Goal: Find specific page/section: Find specific page/section

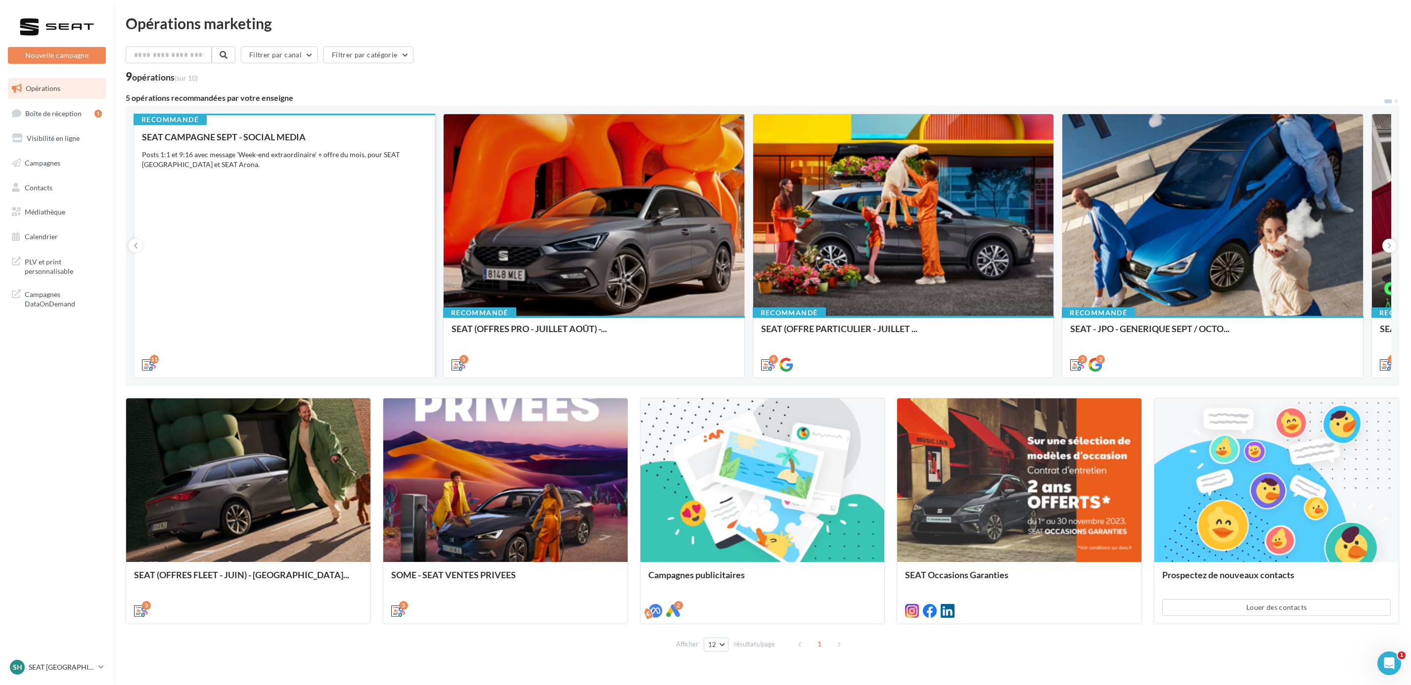
click at [321, 195] on div "SEAT CAMPAGNE SEPT - SOCIAL MEDIA Posts 1:1 et 9:16 avec message 'Week-end extr…" at bounding box center [284, 250] width 285 height 237
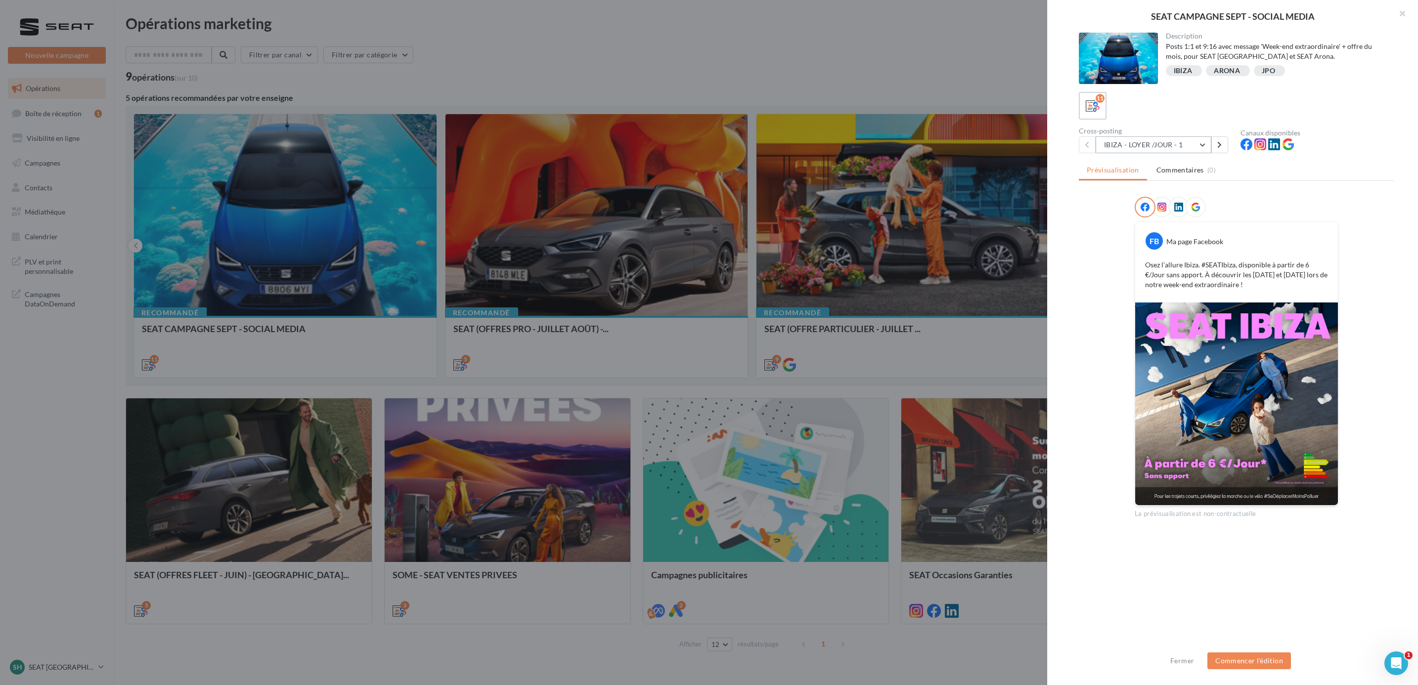
click at [1203, 147] on button "IBIZA - LOYER /JOUR - 1" at bounding box center [1154, 144] width 116 height 17
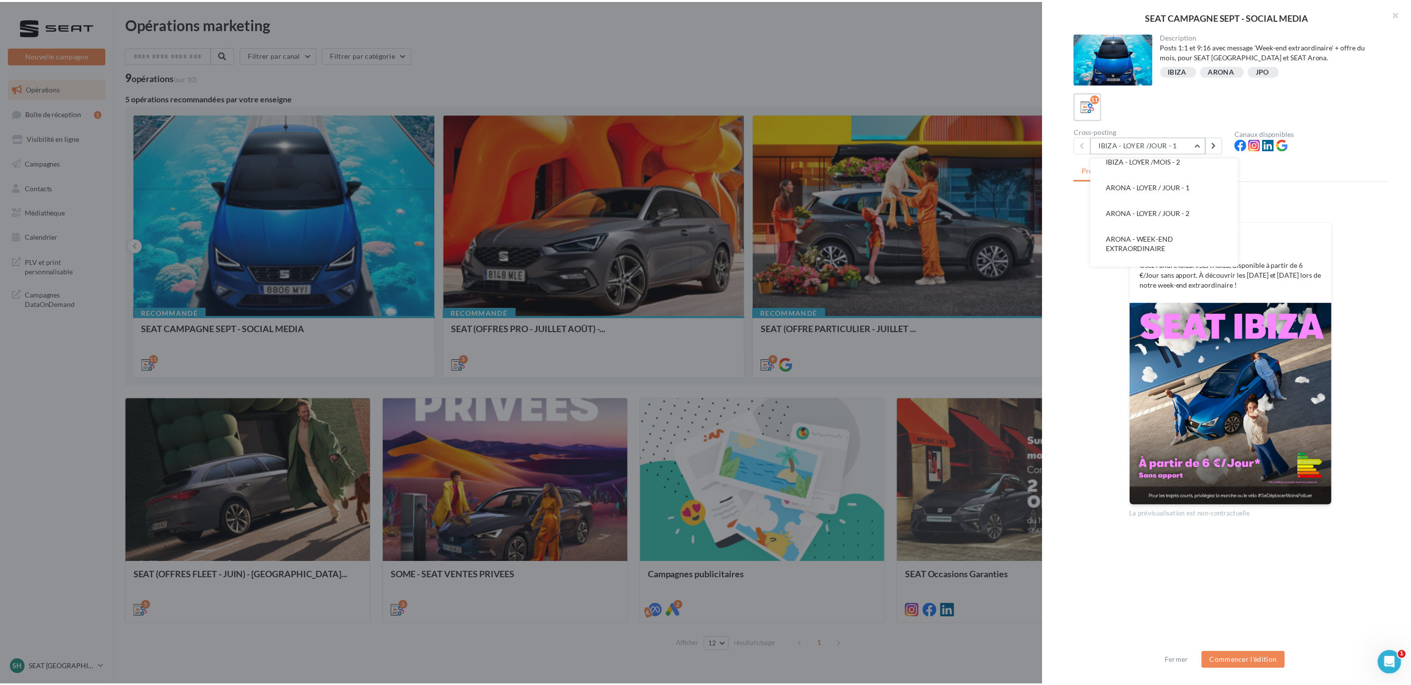
scroll to position [148, 0]
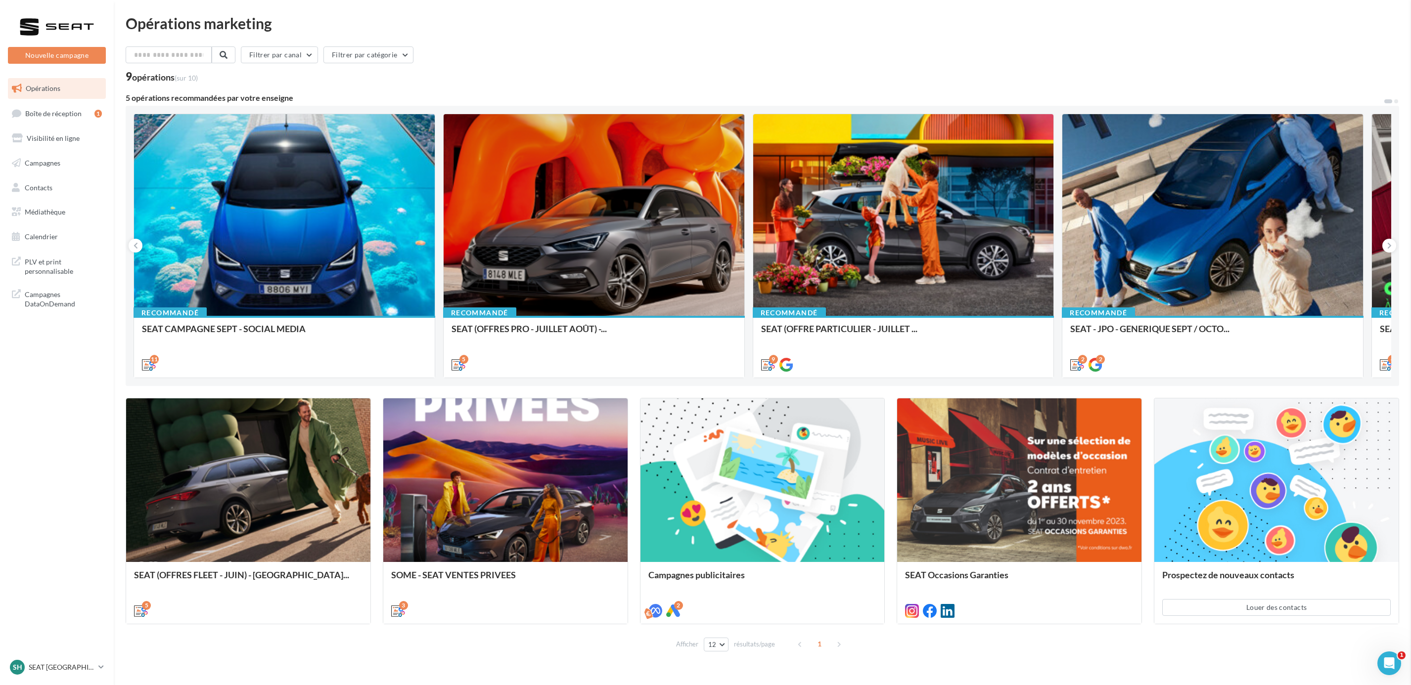
click at [126, 664] on div "SEAT CAMPAGNE SEPT - SOCIAL MEDIA Description Posts 1:1 et 9:16 avec message 'W…" at bounding box center [762, 664] width 1273 height 0
click at [52, 239] on span "Calendrier" at bounding box center [41, 236] width 33 height 8
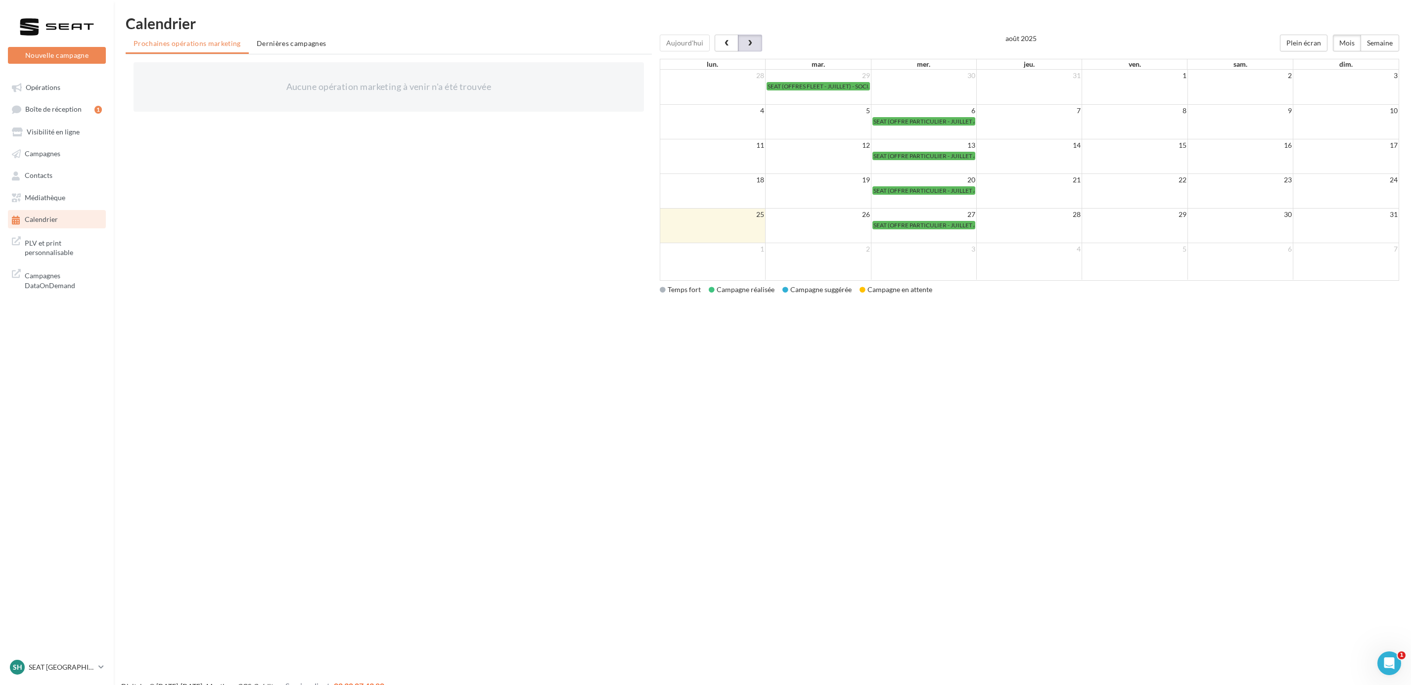
click at [750, 44] on span "button" at bounding box center [750, 43] width 8 height 7
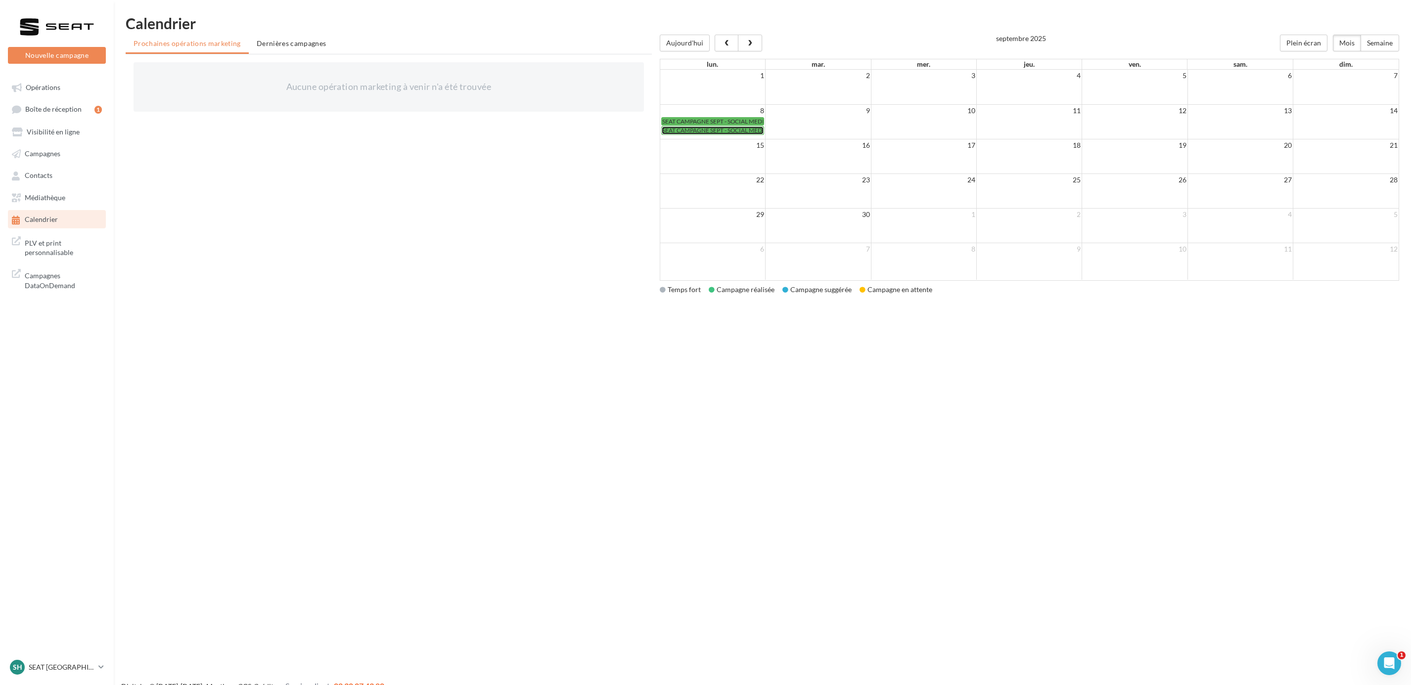
click at [720, 128] on span "SEAT CAMPAGNE SEPT - SOCIAL MEDIA" at bounding box center [715, 130] width 106 height 7
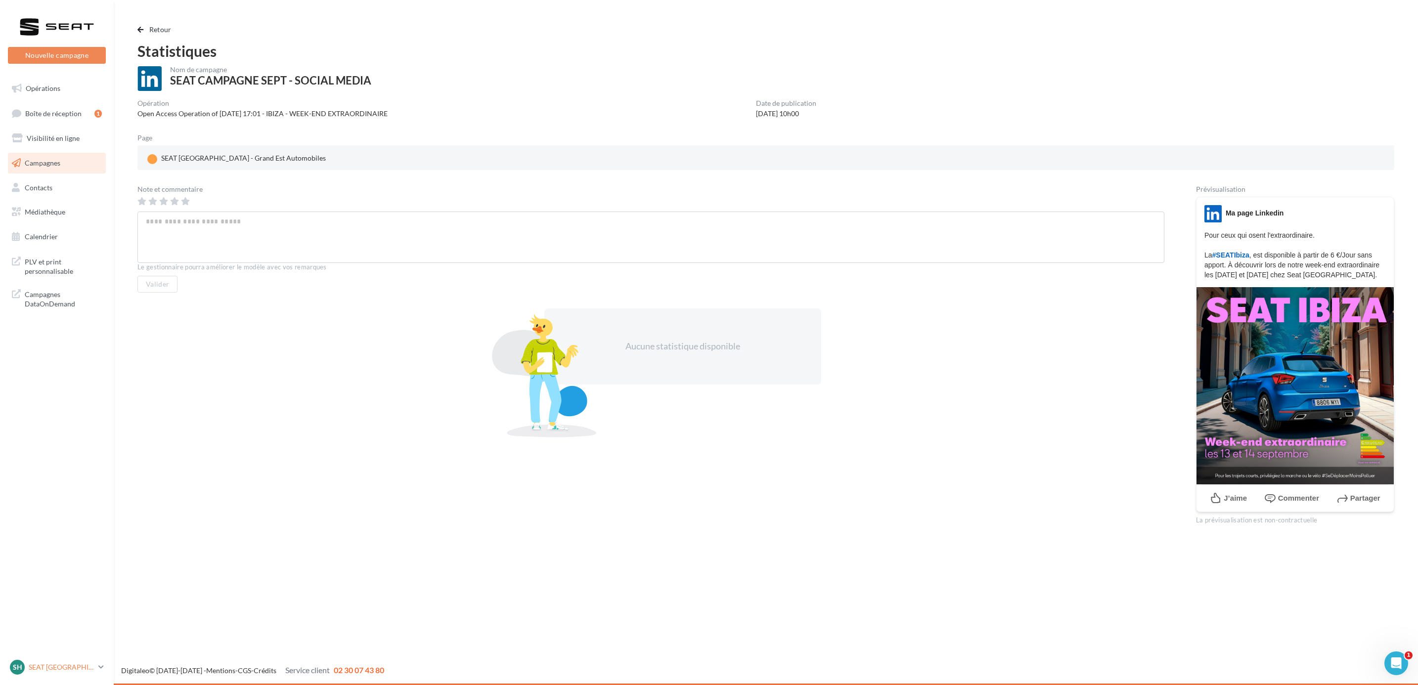
click at [79, 671] on p "SEAT [GEOGRAPHIC_DATA]" at bounding box center [62, 668] width 66 height 10
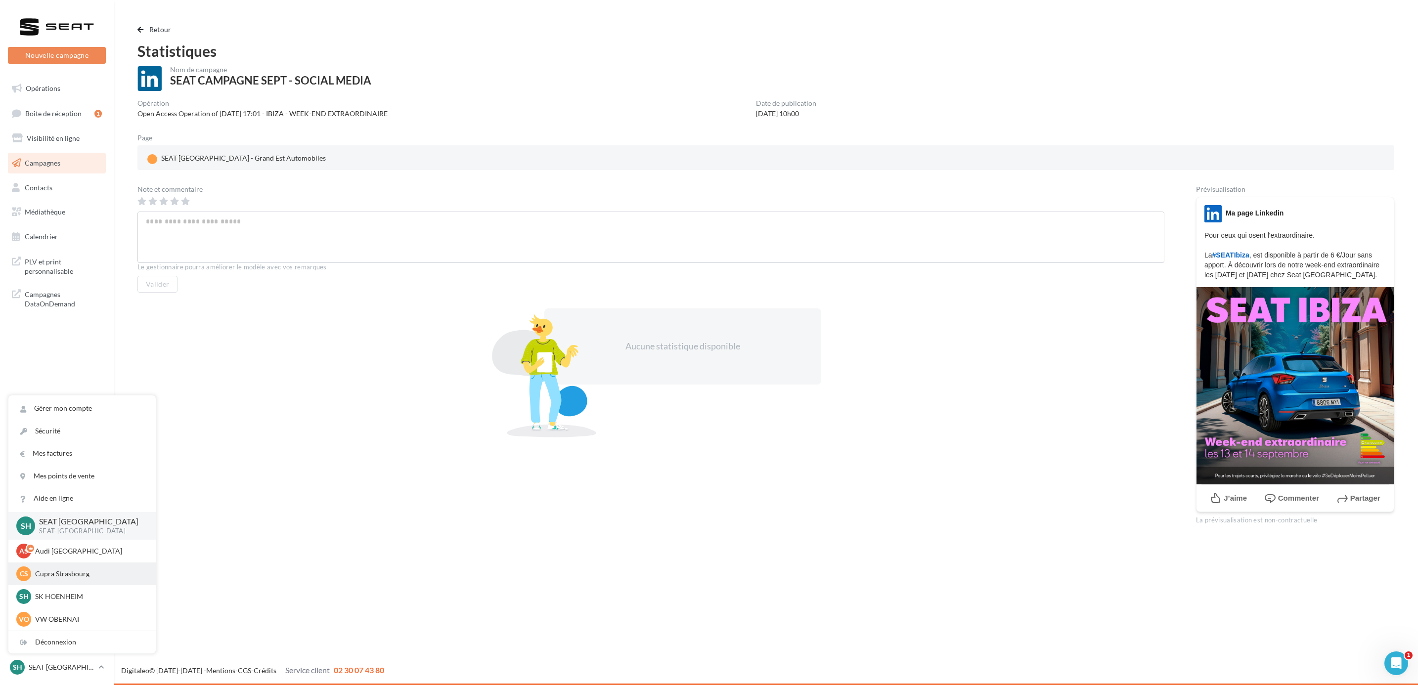
click at [76, 579] on div "CS Cupra Strasbourg cupra_strasbourg" at bounding box center [82, 574] width 132 height 15
